Goal: Task Accomplishment & Management: Manage account settings

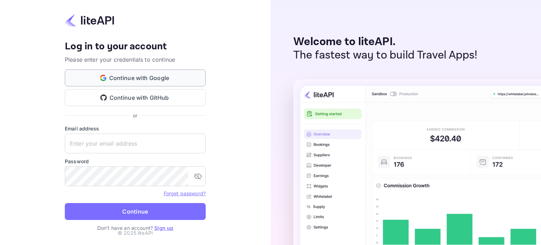
click at [145, 74] on button "Continue with Google" at bounding box center [135, 77] width 141 height 17
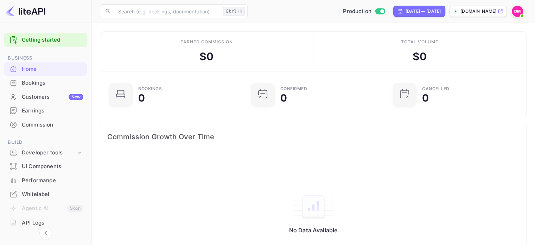
scroll to position [94, 0]
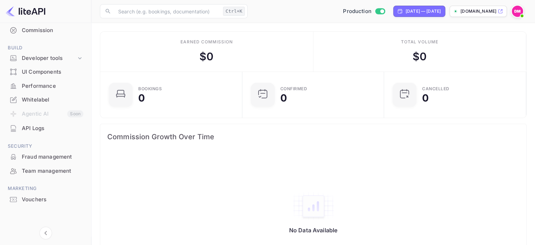
click at [54, 94] on div "Whitelabel" at bounding box center [45, 100] width 83 height 14
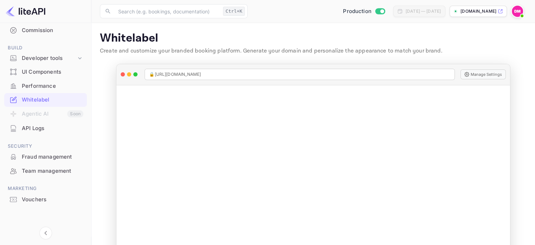
click at [37, 202] on div "Vouchers" at bounding box center [53, 199] width 62 height 8
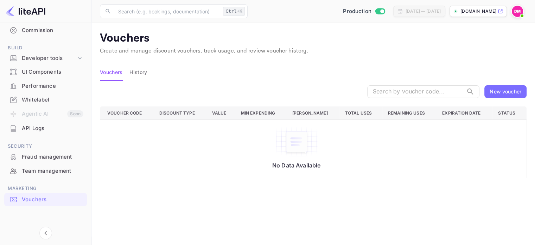
click at [140, 75] on button "History" at bounding box center [139, 72] width 18 height 17
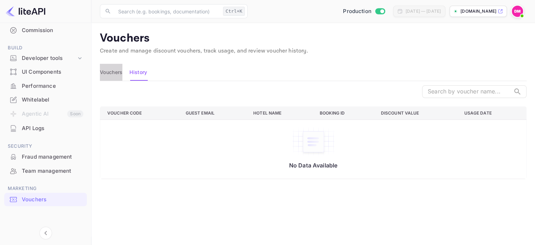
click at [117, 75] on button "Vouchers" at bounding box center [111, 72] width 23 height 17
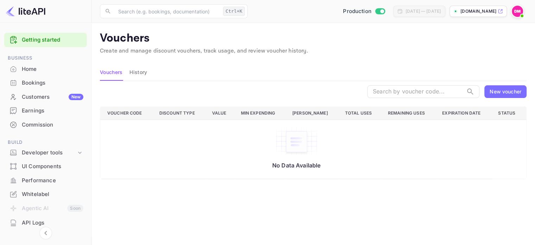
click at [58, 189] on div "Whitelabel" at bounding box center [45, 194] width 83 height 14
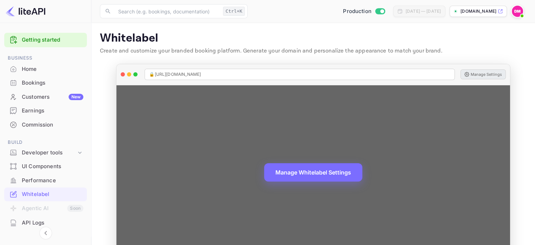
click at [486, 73] on button "Manage Settings" at bounding box center [483, 74] width 45 height 10
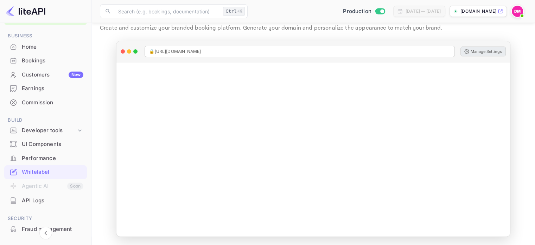
scroll to position [10, 0]
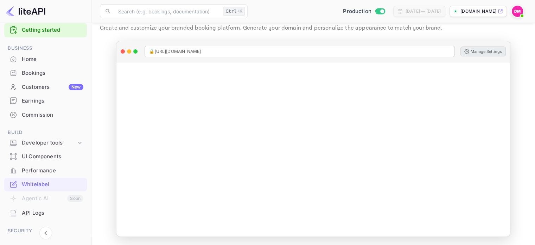
click at [52, 158] on div "UI Components" at bounding box center [53, 156] width 62 height 8
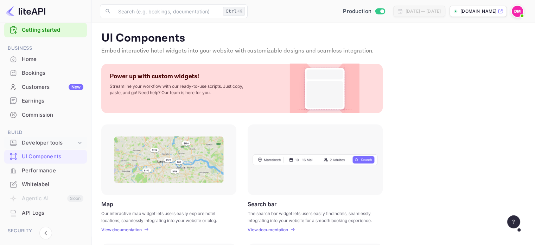
click at [65, 142] on div "Developer tools" at bounding box center [49, 143] width 55 height 8
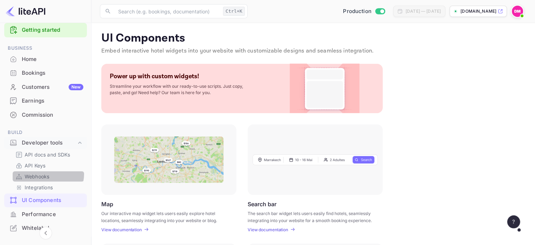
click at [48, 173] on p "Webhooks" at bounding box center [37, 175] width 25 height 7
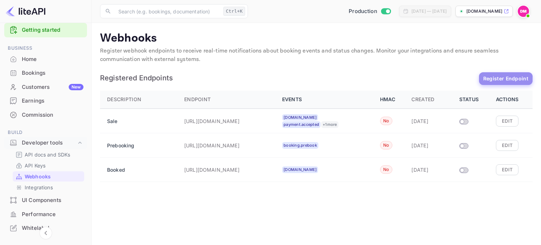
click at [495, 79] on button "Register Endpoint" at bounding box center [505, 78] width 53 height 13
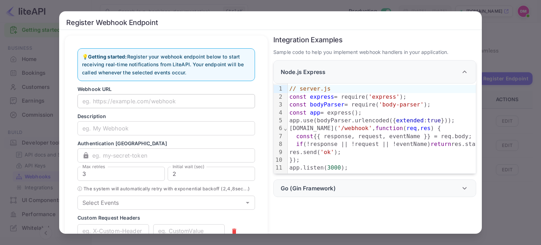
click at [190, 95] on input "text" at bounding box center [165, 101] width 177 height 14
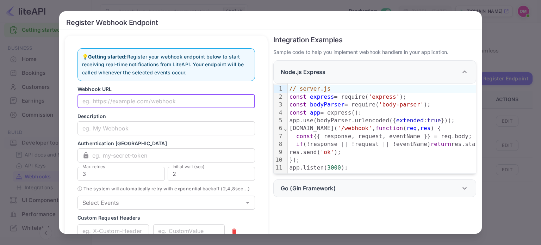
scroll to position [39, 0]
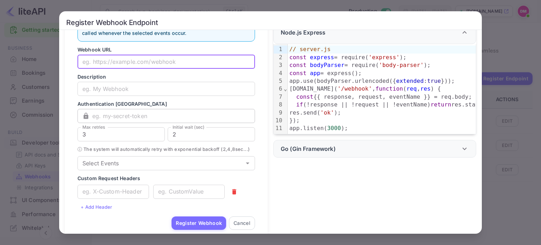
click at [162, 113] on input "text" at bounding box center [173, 116] width 163 height 14
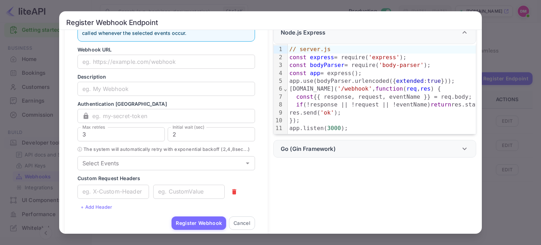
click at [137, 104] on p "Authentication [GEOGRAPHIC_DATA]" at bounding box center [165, 103] width 177 height 7
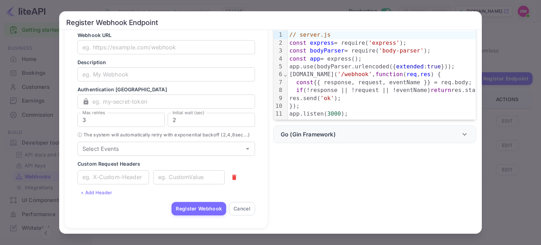
scroll to position [61, 0]
click at [201, 150] on input "Select Events" at bounding box center [161, 149] width 162 height 10
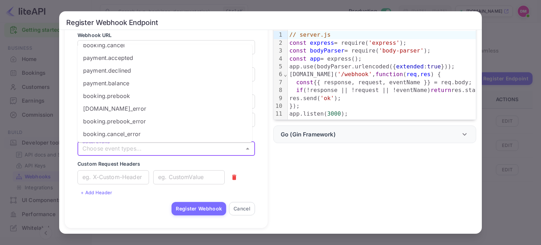
scroll to position [0, 0]
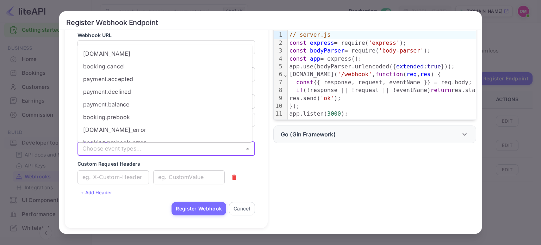
click at [302, 149] on div "Integration Examples Sample code to help you implement webhook handlers in your…" at bounding box center [371, 102] width 208 height 252
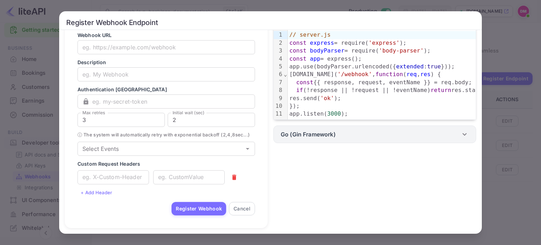
click at [318, 134] on p "Go (Gin Framework)" at bounding box center [307, 134] width 55 height 8
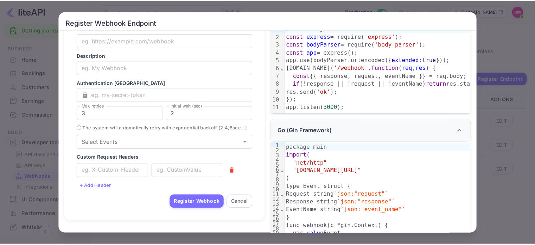
scroll to position [177, 0]
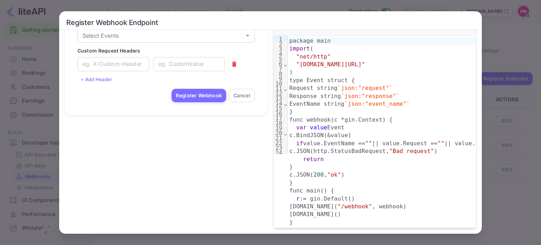
click at [517, 55] on div "Register Webhook Endpoint 💡 Getting started: Register your webhook endpoint bel…" at bounding box center [270, 122] width 541 height 245
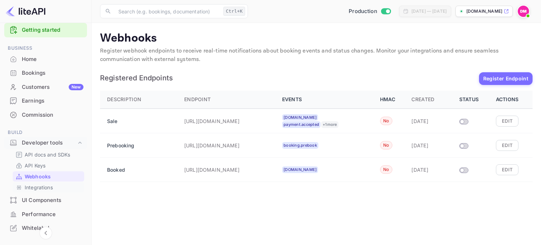
click at [27, 188] on p "Integrations" at bounding box center [39, 186] width 28 height 7
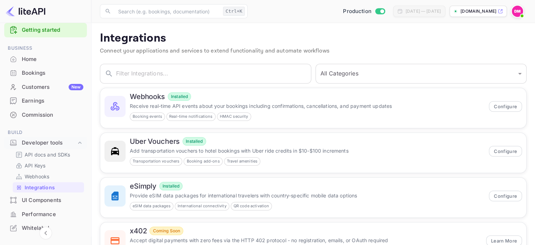
click at [32, 63] on div "Home" at bounding box center [45, 59] width 83 height 14
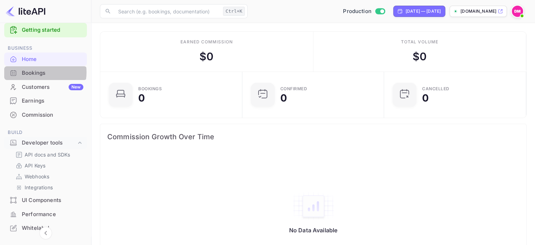
click at [37, 72] on div "Bookings" at bounding box center [53, 73] width 62 height 8
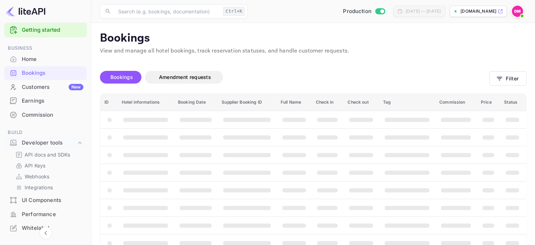
click at [36, 90] on div "Customers New" at bounding box center [53, 87] width 62 height 8
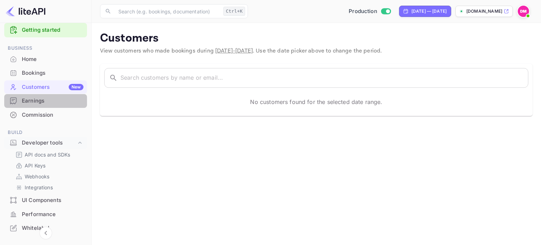
click at [56, 105] on div "Earnings" at bounding box center [45, 101] width 83 height 14
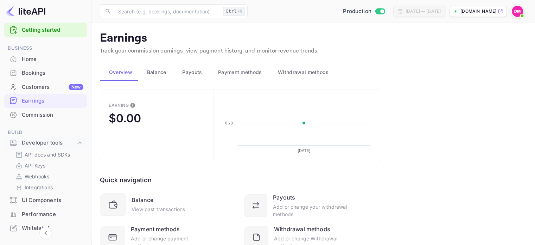
click at [158, 73] on span "Balance" at bounding box center [156, 72] width 19 height 8
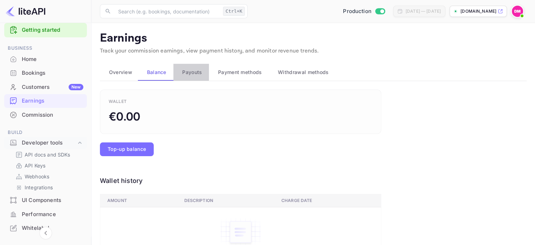
click at [203, 74] on div "Payouts" at bounding box center [191, 72] width 25 height 8
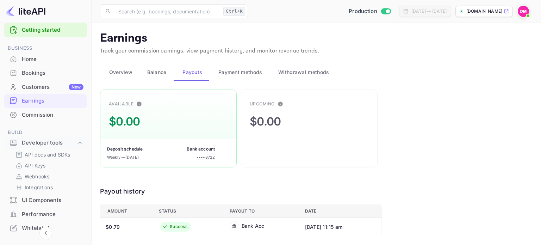
click at [254, 76] on span "Payment methods" at bounding box center [240, 72] width 44 height 8
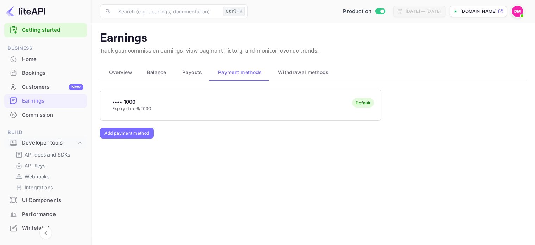
click at [284, 74] on span "Withdrawal methods" at bounding box center [303, 72] width 51 height 8
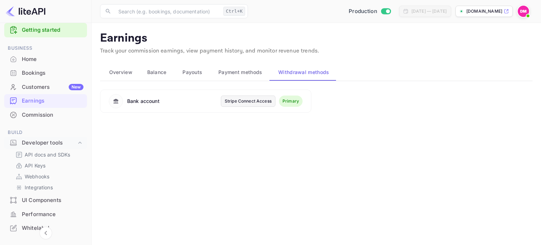
click at [118, 67] on button "Overview" at bounding box center [119, 72] width 38 height 17
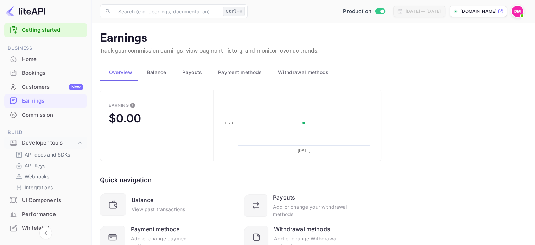
click at [57, 117] on div "Commission" at bounding box center [53, 115] width 62 height 8
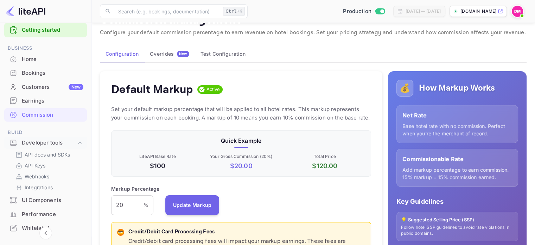
scroll to position [29, 0]
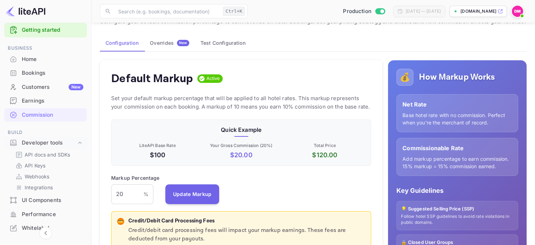
click at [168, 43] on div "Overrides New" at bounding box center [169, 43] width 39 height 6
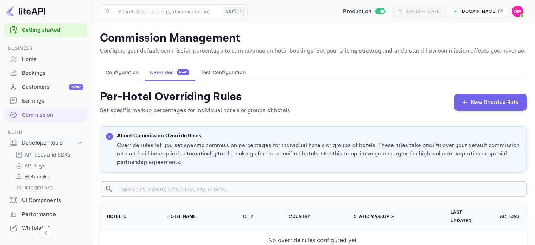
click at [222, 67] on button "Test Configuration" at bounding box center [223, 72] width 56 height 17
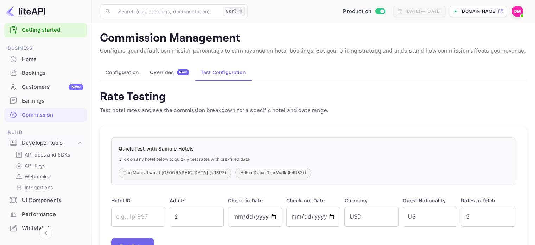
scroll to position [40, 0]
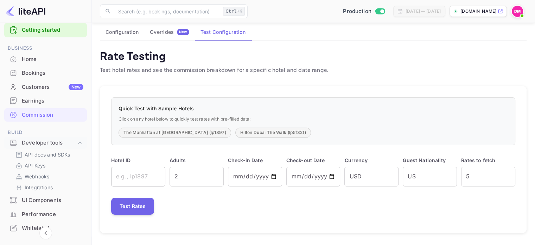
click at [145, 171] on input "text" at bounding box center [138, 176] width 54 height 20
click at [235, 131] on button "Hilton Dubai The Walk (lp5f32f)" at bounding box center [273, 132] width 76 height 10
type input "lp5f32f"
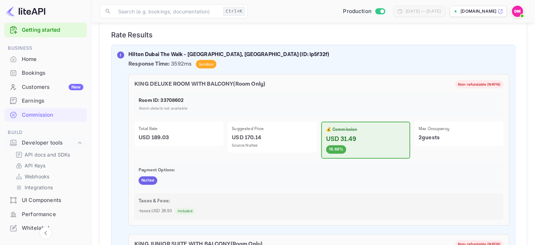
scroll to position [177, 0]
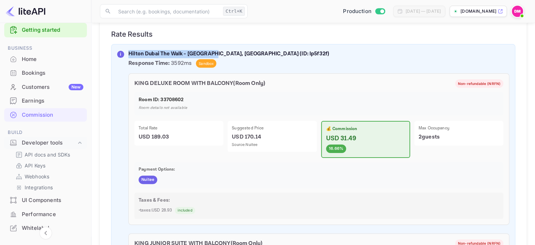
drag, startPoint x: 128, startPoint y: 51, endPoint x: 210, endPoint y: 48, distance: 82.1
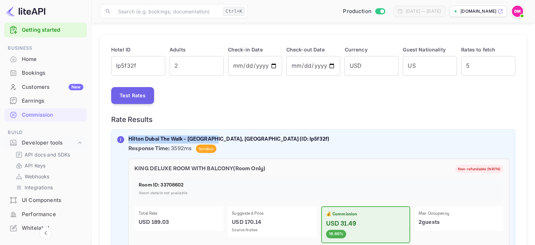
scroll to position [183, 0]
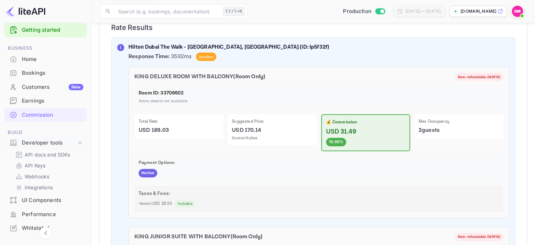
click at [298, 52] on p "Response Time: 3592ms Sandbox" at bounding box center [318, 56] width 381 height 8
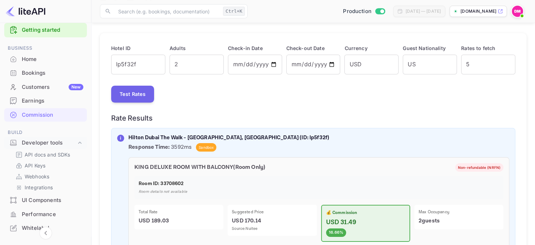
scroll to position [93, 0]
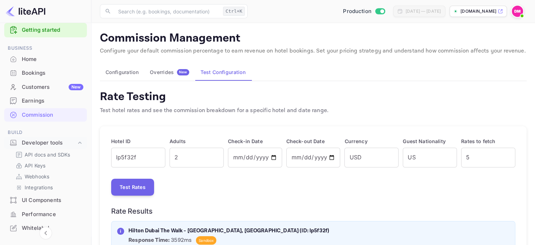
scroll to position [55, 0]
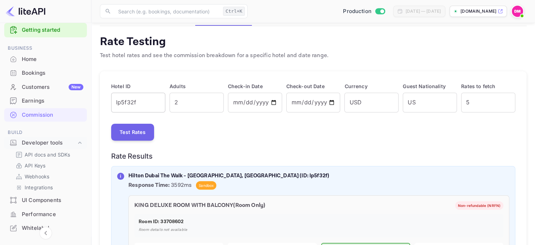
click at [140, 95] on input "lp5f32f" at bounding box center [138, 103] width 54 height 20
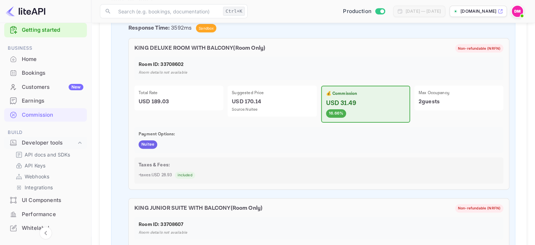
scroll to position [211, 0]
click at [142, 144] on span "Nuitee" at bounding box center [148, 144] width 19 height 6
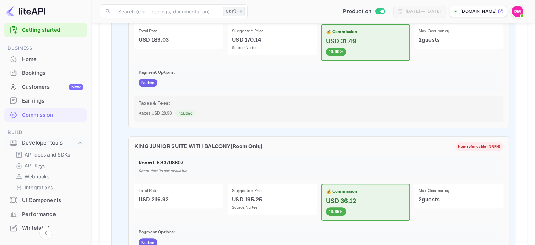
scroll to position [0, 0]
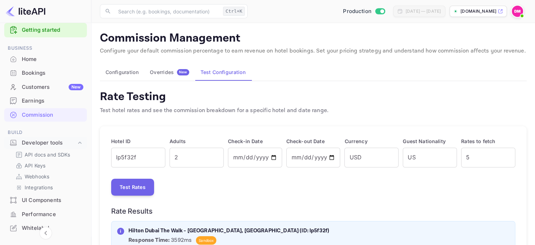
click at [160, 71] on div "Overrides New" at bounding box center [169, 72] width 39 height 6
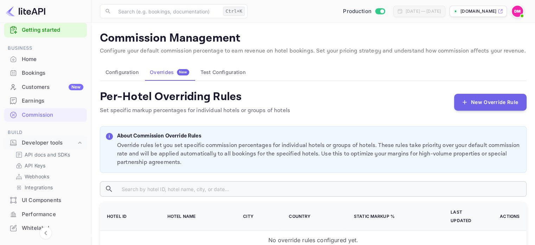
scroll to position [52, 0]
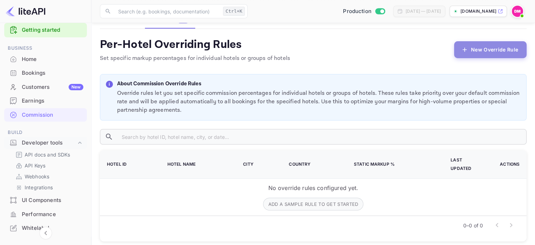
click at [480, 55] on button "New Override Rule" at bounding box center [490, 49] width 72 height 17
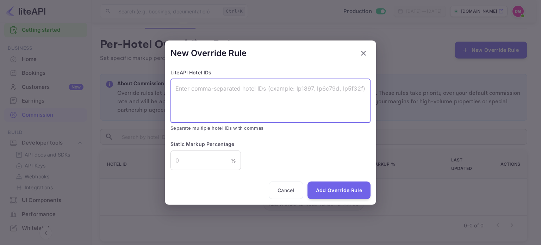
click at [214, 92] on textarea at bounding box center [270, 100] width 190 height 32
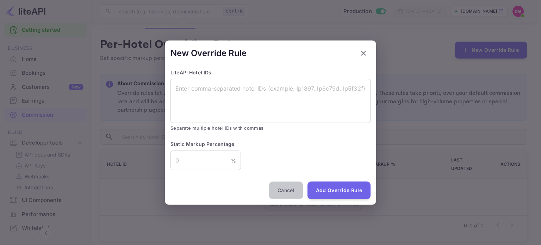
click at [289, 194] on button "Cancel" at bounding box center [286, 190] width 34 height 18
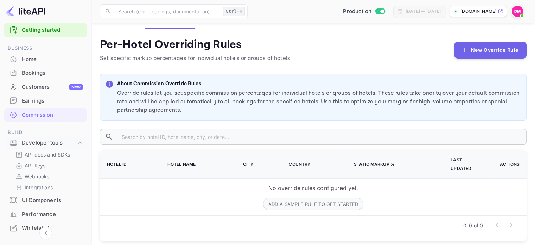
scroll to position [0, 0]
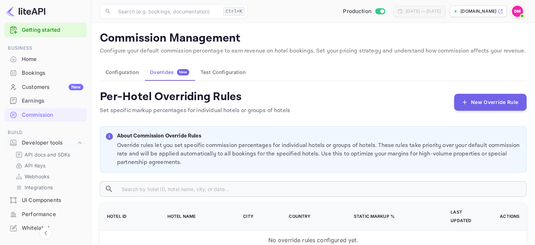
click at [113, 74] on button "Configuration" at bounding box center [122, 72] width 44 height 17
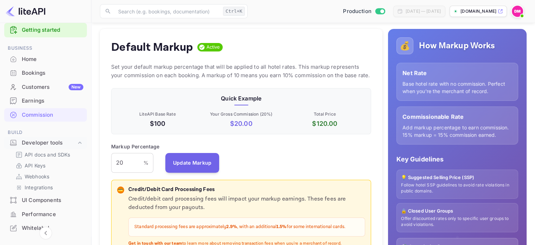
scroll to position [61, 0]
click at [341, 169] on div "Markup Percentage 20 % ​ Update Markup" at bounding box center [241, 158] width 260 height 30
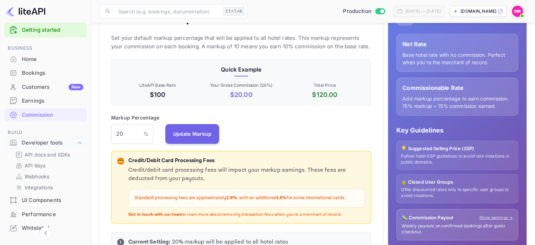
scroll to position [132, 0]
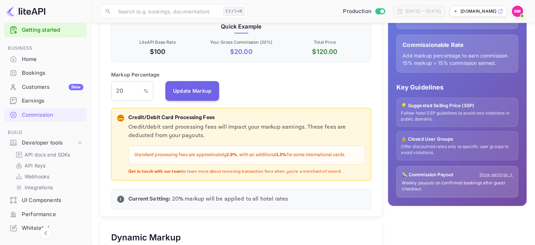
click at [398, 170] on div "💸 Commission Payout Show earnings → Weekly payouts on confirmed bookings after …" at bounding box center [458, 181] width 122 height 31
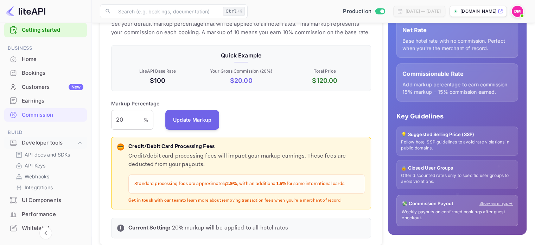
scroll to position [103, 0]
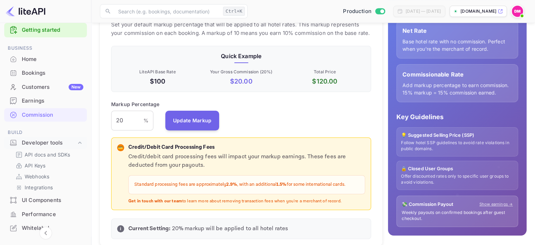
click at [422, 135] on p "💡 Suggested Selling Price (SSP)" at bounding box center [457, 135] width 113 height 7
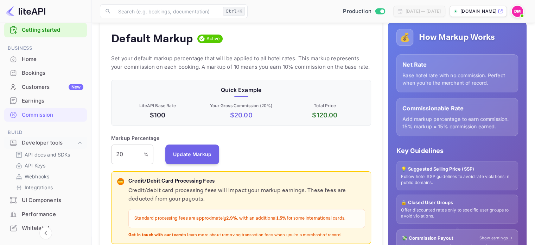
click at [404, 81] on p "Base hotel rate with no commission. Perfect when you're the merchant of record." at bounding box center [458, 78] width 110 height 15
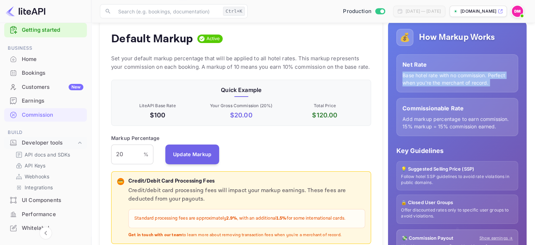
click at [404, 81] on p "Base hotel rate with no commission. Perfect when you're the merchant of record." at bounding box center [458, 78] width 110 height 15
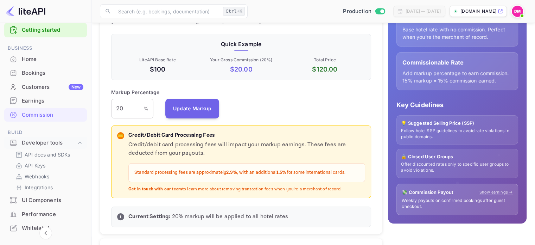
scroll to position [137, 0]
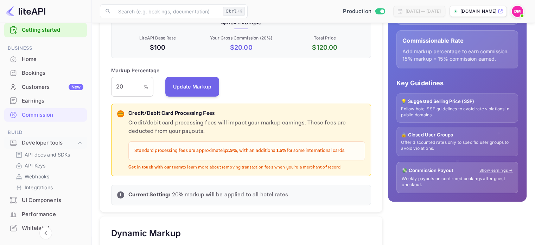
click at [403, 143] on p "Offer discounted rates only to specific user groups to avoid violations." at bounding box center [457, 145] width 113 height 12
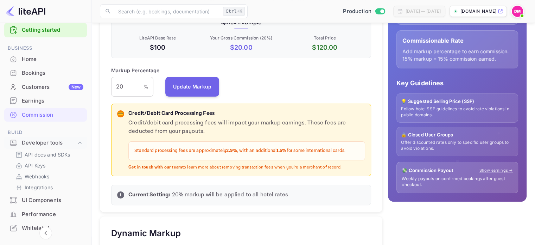
click at [403, 143] on p "Offer discounted rates only to specific user groups to avoid violations." at bounding box center [457, 145] width 113 height 12
click at [434, 153] on div "🔒 Closed User Groups Offer discounted rates only to specific user groups to avo…" at bounding box center [458, 141] width 122 height 29
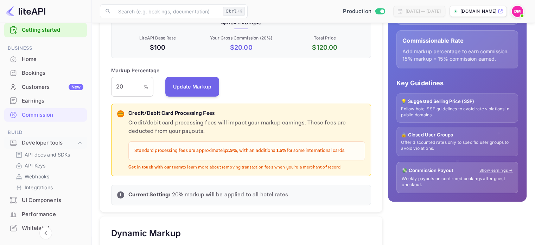
click at [434, 153] on div "🔒 Closed User Groups Offer discounted rates only to specific user groups to avo…" at bounding box center [458, 141] width 122 height 29
click at [413, 176] on p "Weekly payouts on confirmed bookings after guest checkout." at bounding box center [457, 182] width 111 height 12
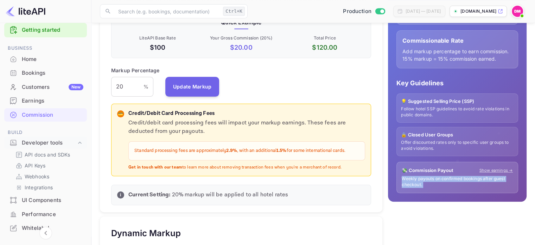
click at [413, 176] on p "Weekly payouts on confirmed bookings after guest checkout." at bounding box center [457, 182] width 111 height 12
click at [376, 187] on div "Default Markup Active Set your default markup percentage that will be applied t…" at bounding box center [241, 82] width 283 height 259
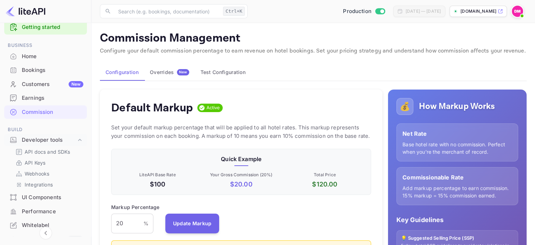
scroll to position [0, 0]
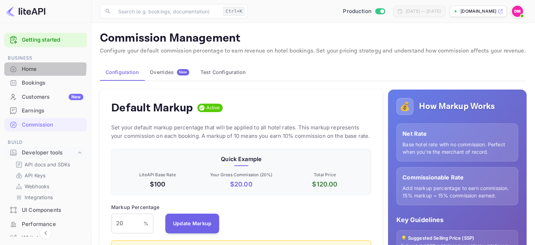
click at [34, 67] on div "Home" at bounding box center [53, 69] width 62 height 8
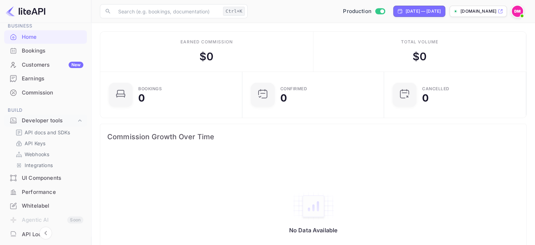
scroll to position [32, 0]
click at [45, 88] on div "Commission" at bounding box center [45, 93] width 83 height 14
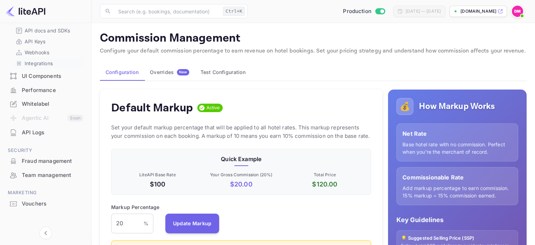
scroll to position [138, 0]
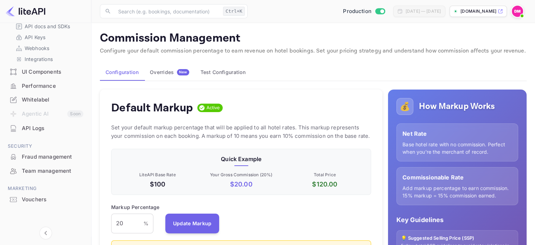
click at [46, 95] on div "Whitelabel" at bounding box center [45, 100] width 83 height 14
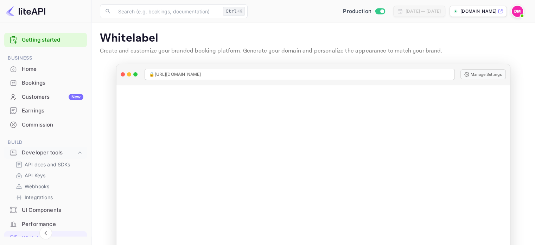
click at [44, 71] on div "Home" at bounding box center [53, 69] width 62 height 8
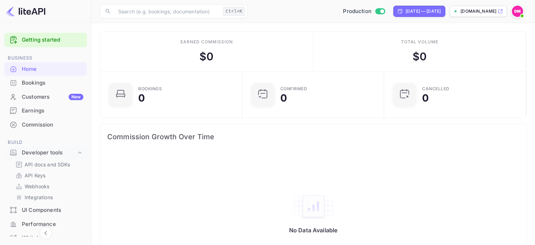
click at [56, 80] on div "Bookings" at bounding box center [53, 83] width 62 height 8
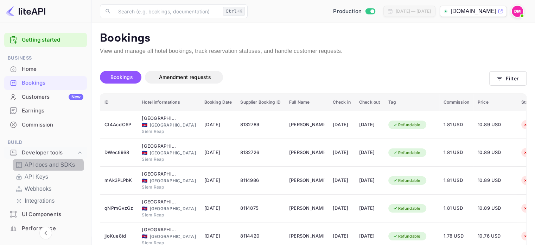
click at [40, 170] on div "API docs and SDKs" at bounding box center [48, 164] width 71 height 11
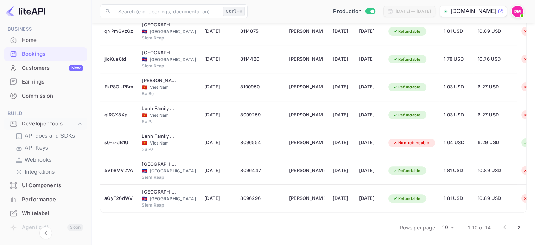
scroll to position [29, 0]
click at [48, 167] on p "Integrations" at bounding box center [40, 171] width 30 height 8
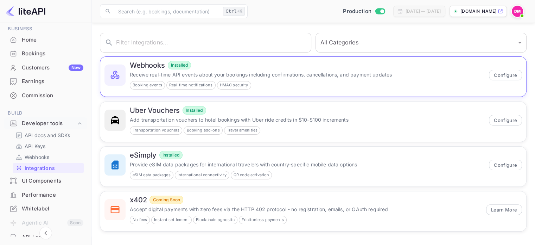
scroll to position [31, 0]
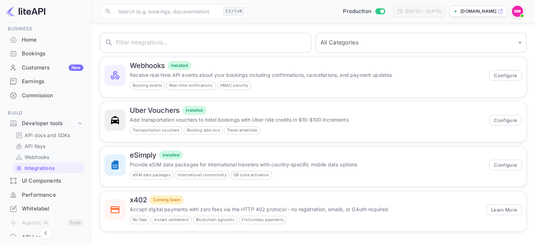
click at [53, 156] on link "Webhooks" at bounding box center [48, 156] width 66 height 7
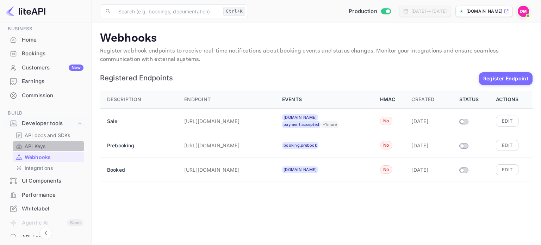
click at [54, 149] on link "API Keys" at bounding box center [48, 145] width 66 height 7
